Goal: Information Seeking & Learning: Learn about a topic

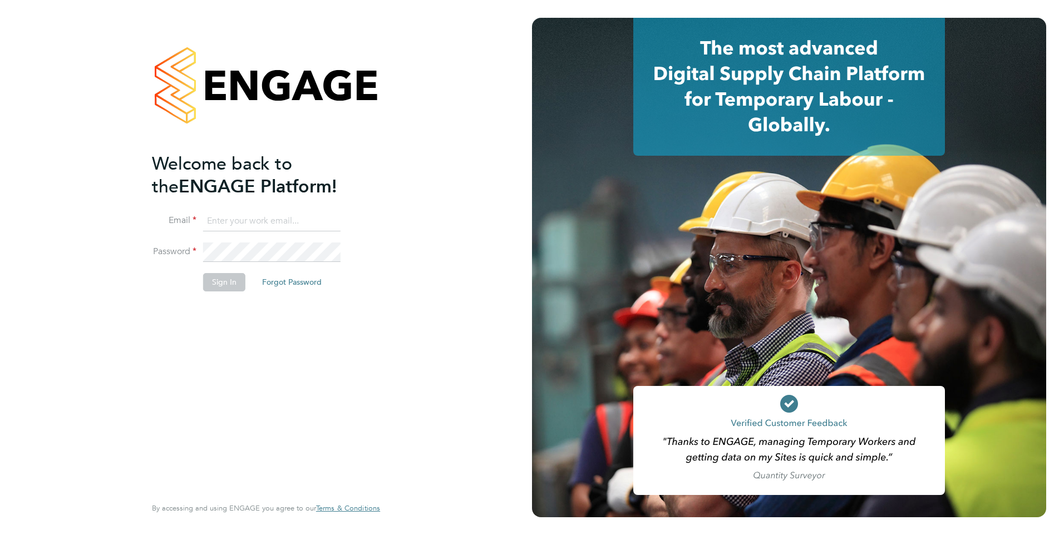
type input "[PERSON_NAME][EMAIL_ADDRESS][PERSON_NAME][DOMAIN_NAME]"
click at [217, 284] on button "Sign In" at bounding box center [224, 282] width 42 height 18
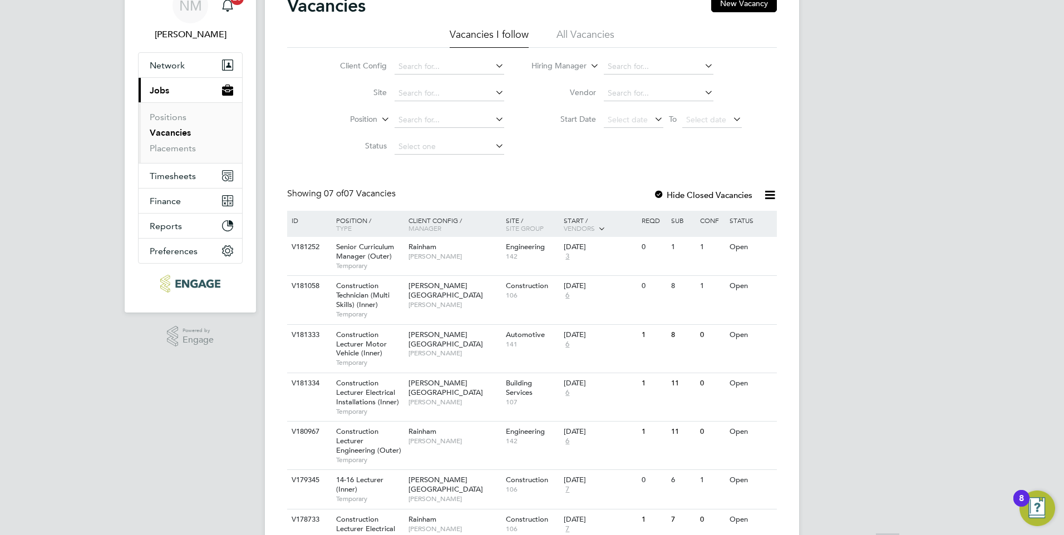
scroll to position [117, 0]
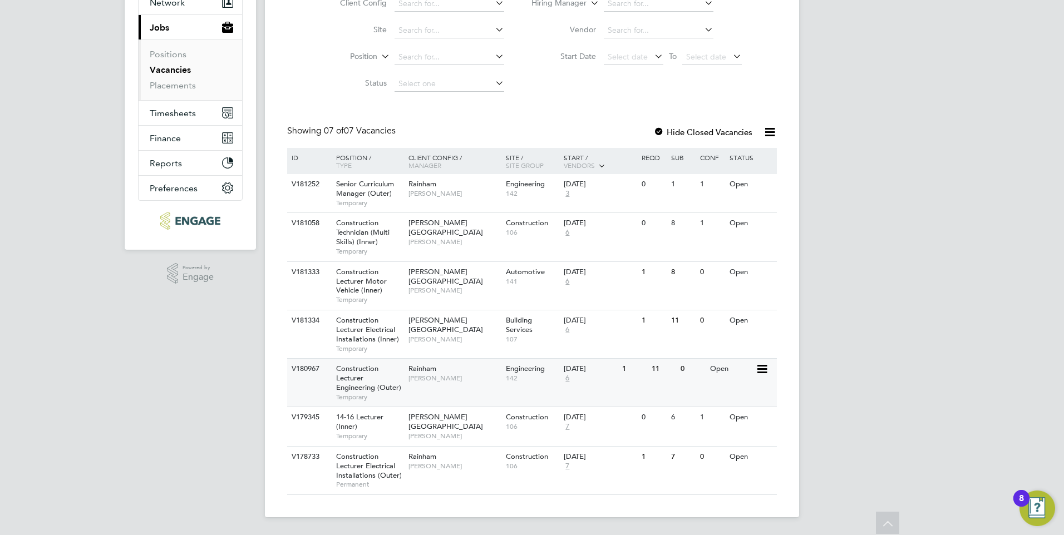
click at [393, 381] on div "Construction Lecturer Engineering (Outer) Temporary" at bounding box center [367, 383] width 78 height 48
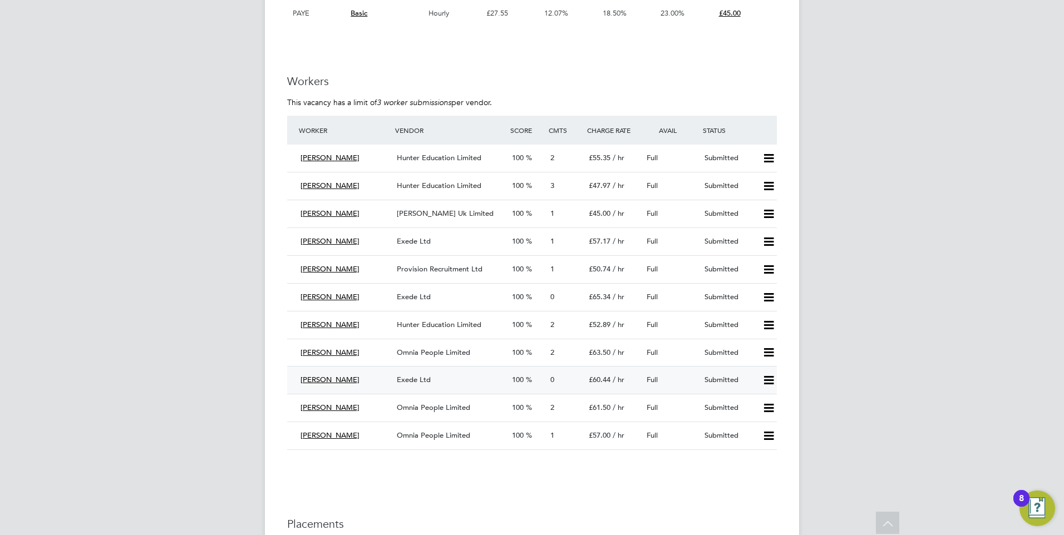
click at [418, 379] on span "Exede Ltd" at bounding box center [414, 379] width 34 height 9
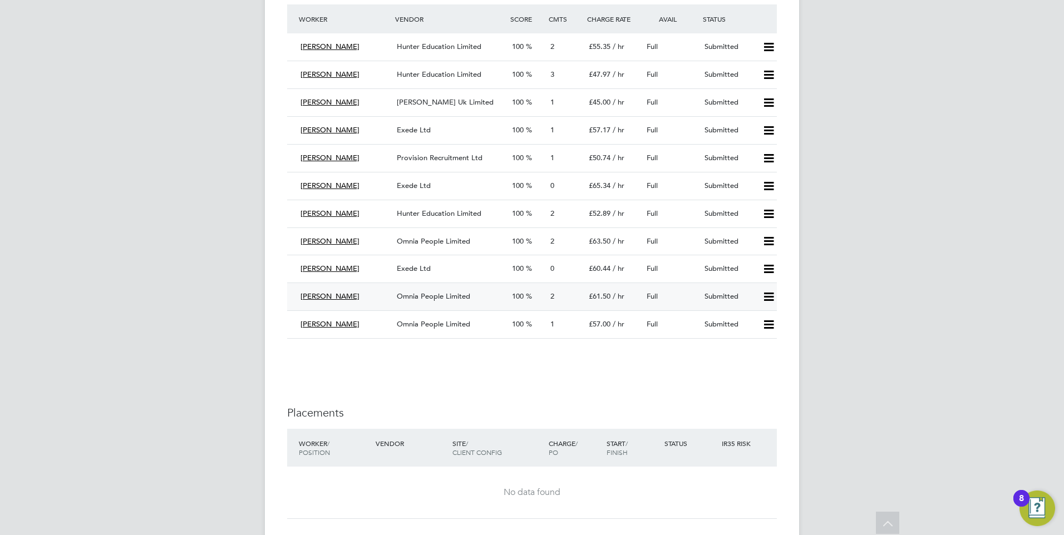
click at [423, 297] on span "Omnia People Limited" at bounding box center [433, 296] width 73 height 9
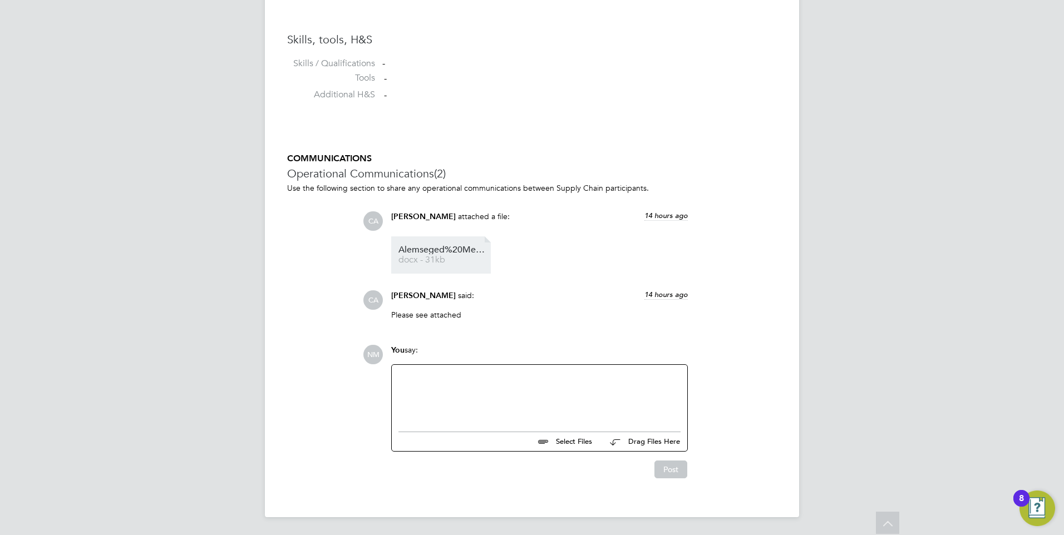
click at [448, 255] on link "Alemseged%20Mebrahtom%20527864 docx - 31kb" at bounding box center [442, 255] width 89 height 18
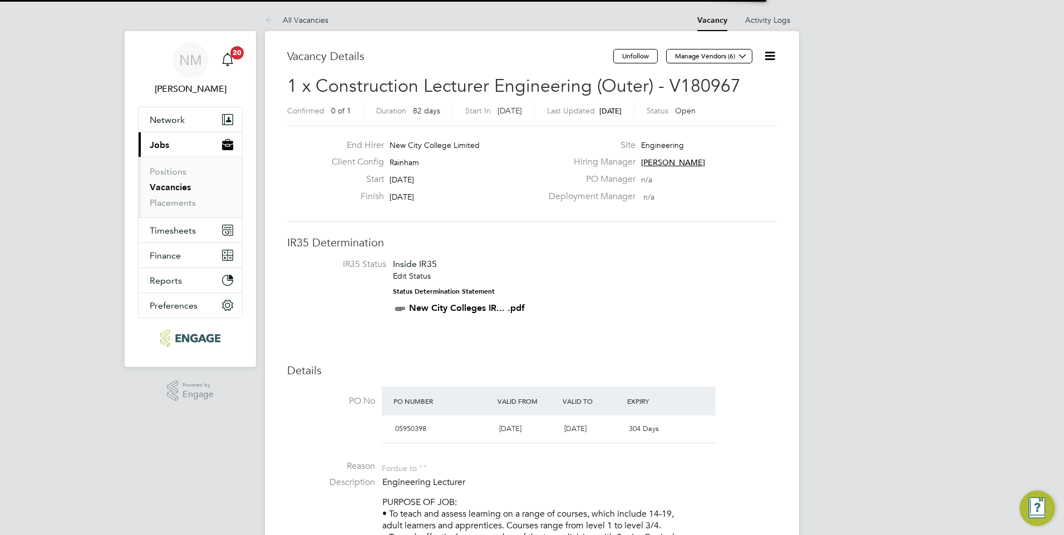
scroll to position [33, 78]
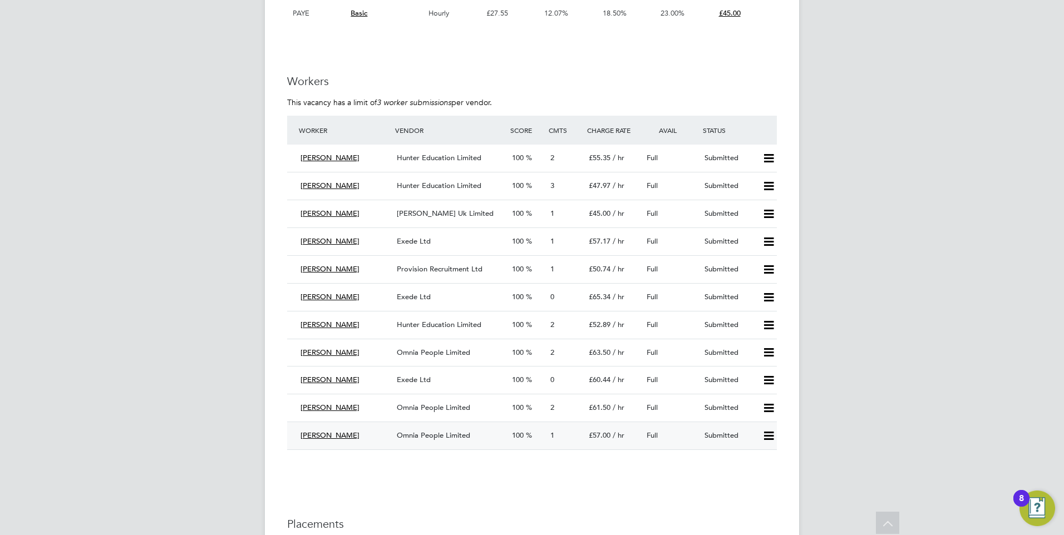
click at [420, 437] on span "Omnia People Limited" at bounding box center [433, 435] width 73 height 9
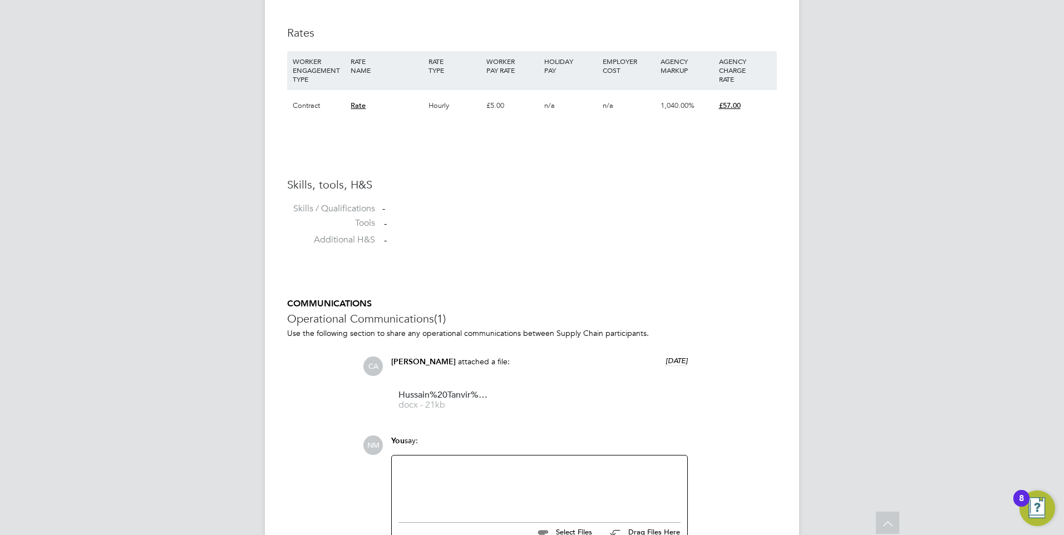
scroll to position [833, 0]
